Goal: Transaction & Acquisition: Purchase product/service

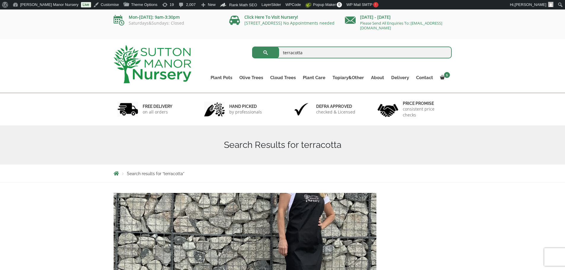
click at [349, 54] on input "terracotta" at bounding box center [352, 53] width 200 height 12
drag, startPoint x: 349, startPoint y: 54, endPoint x: 273, endPoint y: 55, distance: 76.8
click at [273, 55] on form "terracotta Search for:" at bounding box center [352, 52] width 200 height 15
type input "j696"
click at [252, 47] on button "submit" at bounding box center [265, 53] width 27 height 12
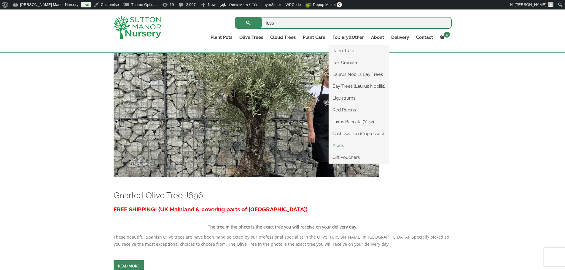
scroll to position [148, 0]
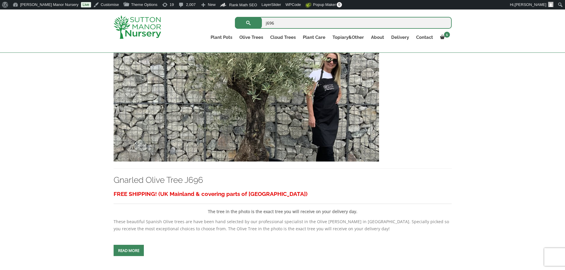
click at [317, 135] on img at bounding box center [246, 98] width 265 height 128
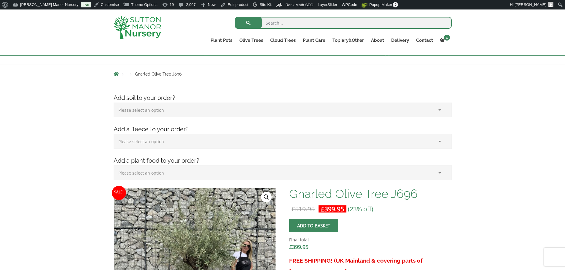
scroll to position [148, 0]
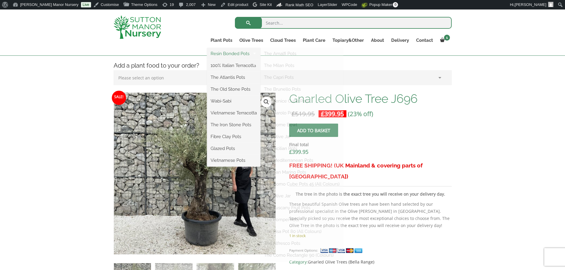
click at [223, 52] on link "Resin Bonded Pots" at bounding box center [233, 53] width 53 height 9
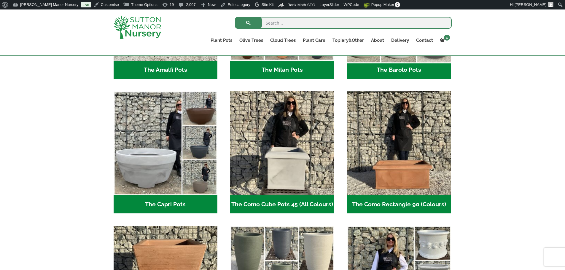
scroll to position [267, 0]
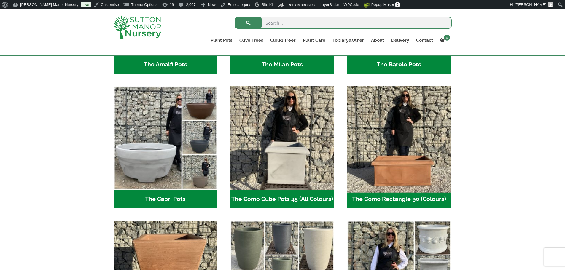
click at [397, 163] on img "Visit product category The Como Rectangle 90 (Colours)" at bounding box center [398, 138] width 109 height 109
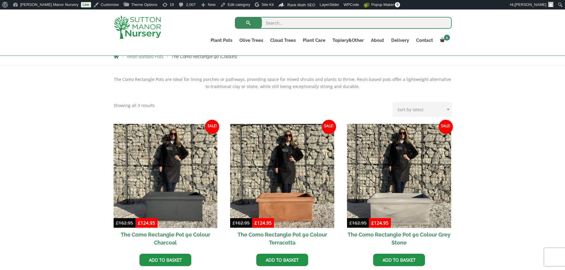
scroll to position [148, 0]
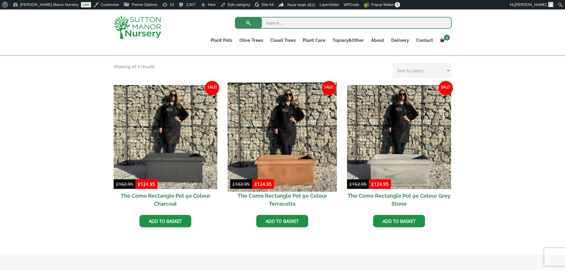
click at [302, 169] on img at bounding box center [282, 136] width 109 height 109
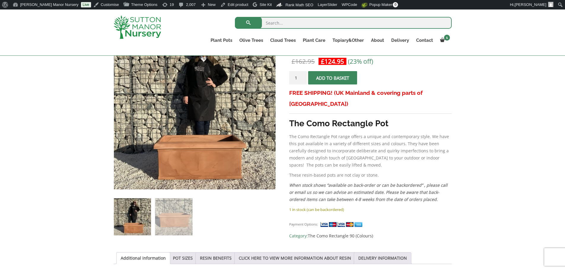
scroll to position [119, 0]
click at [299, 19] on input "search" at bounding box center [343, 23] width 217 height 12
type input "sicilian cylinder 60"
click at [235, 17] on button "submit" at bounding box center [248, 23] width 27 height 12
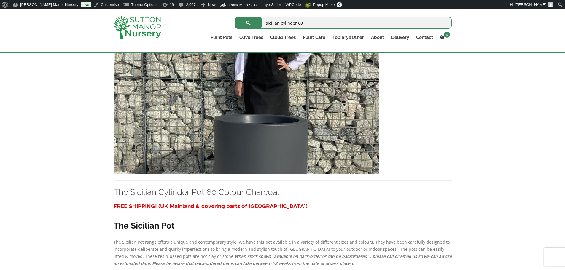
scroll to position [148, 0]
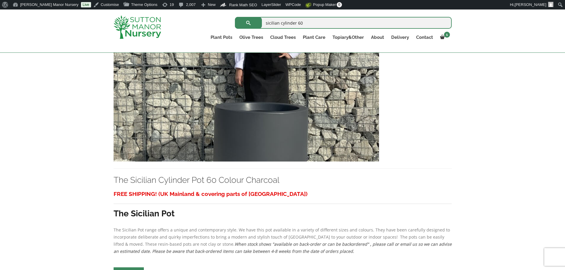
click at [350, 108] on img at bounding box center [246, 98] width 265 height 128
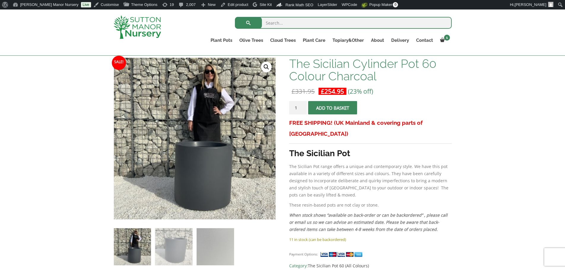
scroll to position [59, 0]
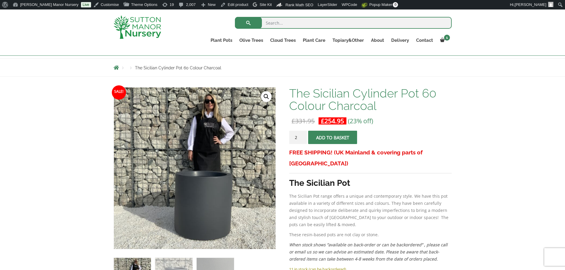
click at [303, 136] on input "2" at bounding box center [298, 137] width 18 height 13
click at [303, 136] on input "3" at bounding box center [298, 137] width 18 height 13
type input "4"
click at [303, 136] on input "4" at bounding box center [298, 137] width 18 height 13
click at [333, 138] on span "submit" at bounding box center [333, 138] width 0 height 0
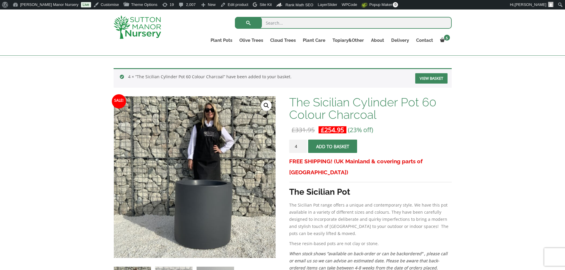
scroll to position [89, 0]
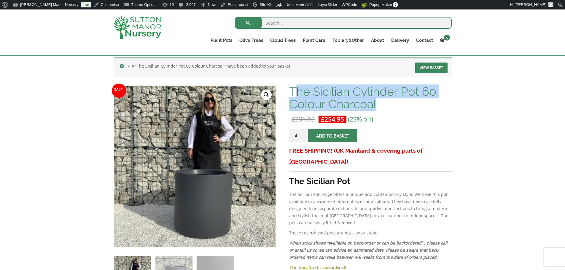
drag, startPoint x: 299, startPoint y: 95, endPoint x: 362, endPoint y: 101, distance: 63.2
click at [374, 106] on h1 "The Sicilian Cylinder Pot 60 Colour Charcoal" at bounding box center [370, 97] width 162 height 25
drag, startPoint x: 290, startPoint y: 89, endPoint x: 376, endPoint y: 102, distance: 87.7
click at [376, 102] on h1 "The Sicilian Cylinder Pot 60 Colour Charcoal" at bounding box center [370, 97] width 162 height 25
copy h1 "The Sicilian Cylinder Pot 60 Colour Charcoal"
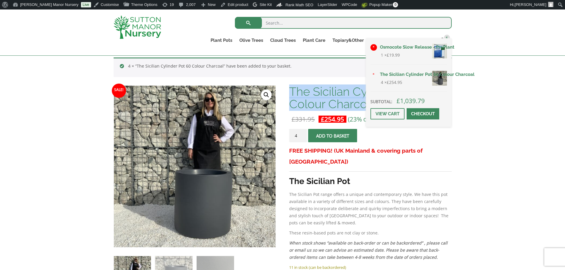
click at [372, 47] on link "×" at bounding box center [373, 47] width 7 height 7
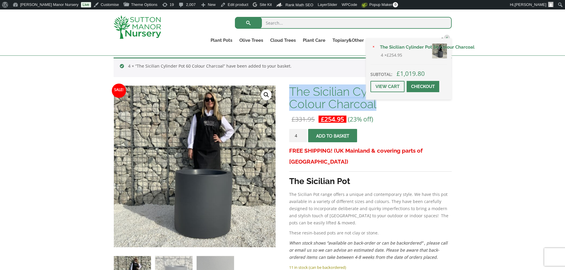
click at [426, 86] on link "Checkout" at bounding box center [423, 86] width 33 height 11
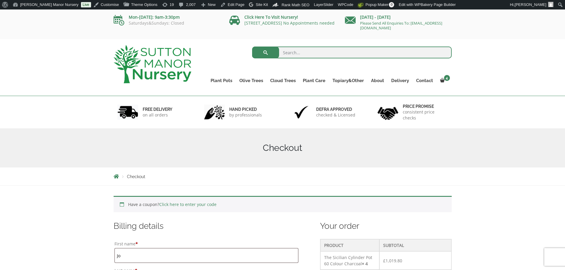
click at [170, 63] on img at bounding box center [153, 64] width 78 height 38
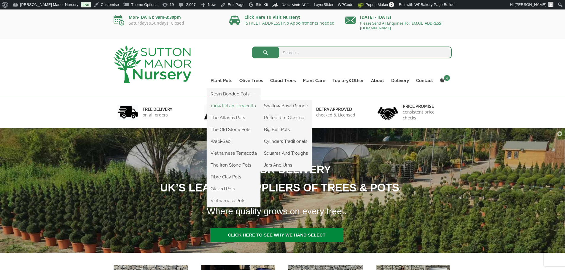
click at [235, 103] on link "100% Italian Terracotta" at bounding box center [233, 105] width 53 height 9
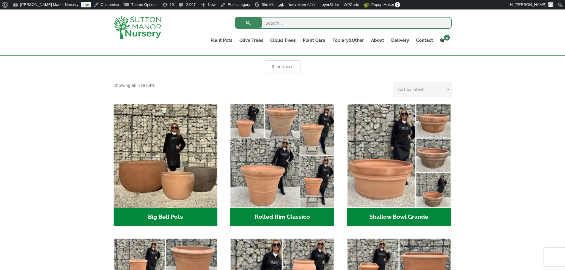
scroll to position [59, 0]
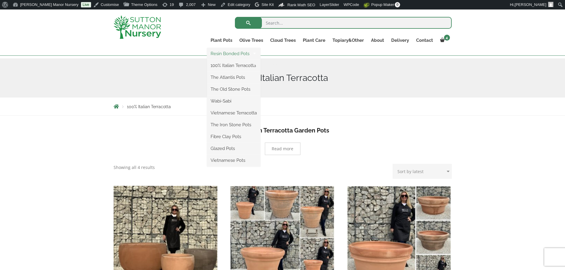
click at [225, 52] on link "Resin Bonded Pots" at bounding box center [233, 53] width 53 height 9
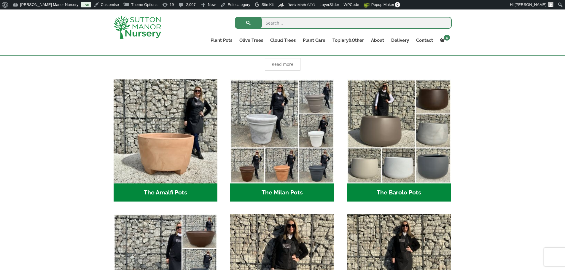
scroll to position [148, 0]
